Goal: Find specific page/section: Find specific page/section

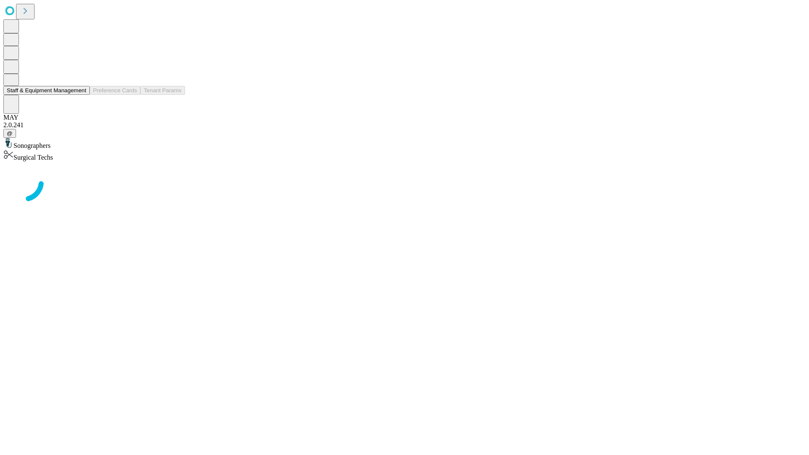
click at [80, 95] on button "Staff & Equipment Management" at bounding box center [46, 90] width 86 height 9
